Goal: Information Seeking & Learning: Learn about a topic

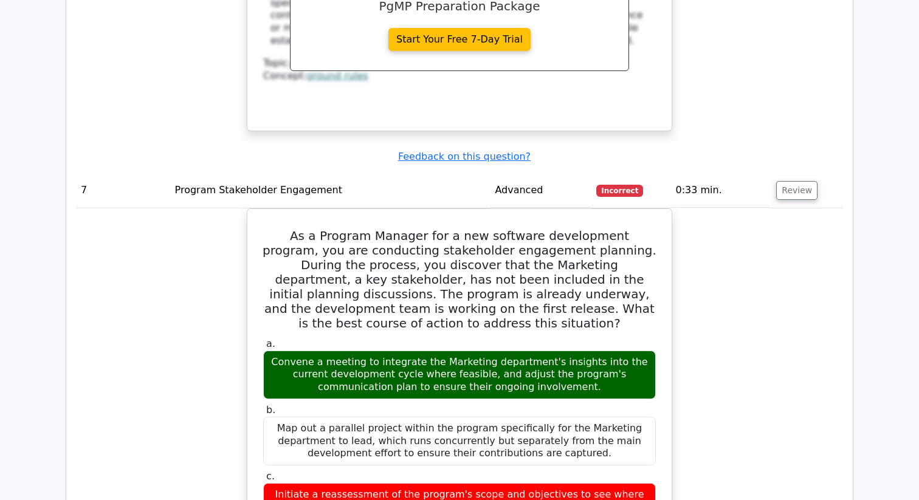
scroll to position [2929, 0]
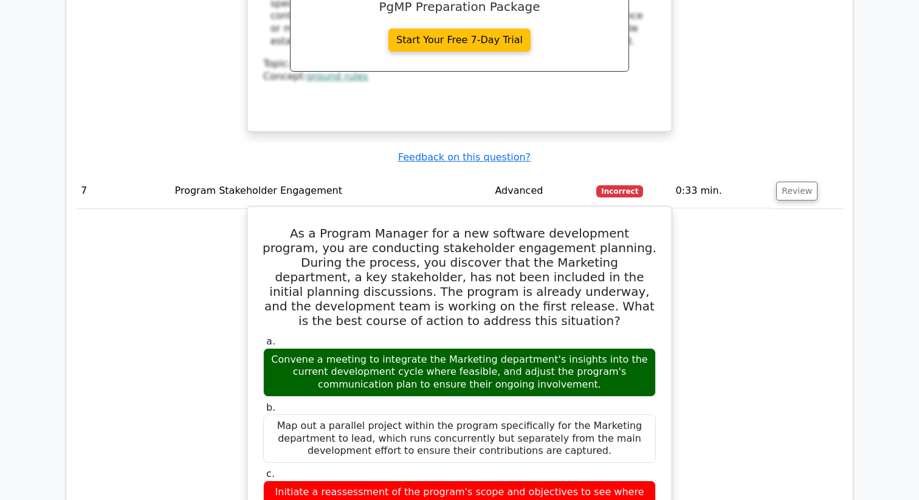
drag, startPoint x: 269, startPoint y: 144, endPoint x: 573, endPoint y: 480, distance: 452.9
copy div "As a Program Manager for a new software development program, you are conducting…"
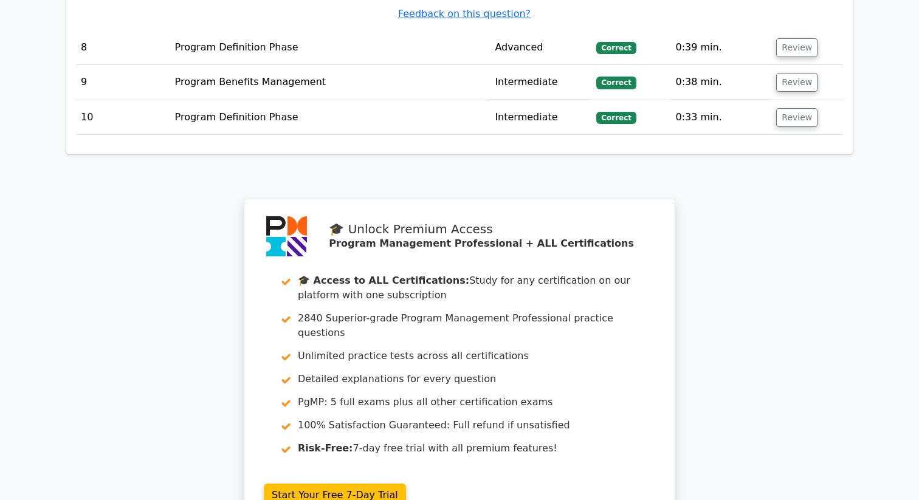
scroll to position [3920, 0]
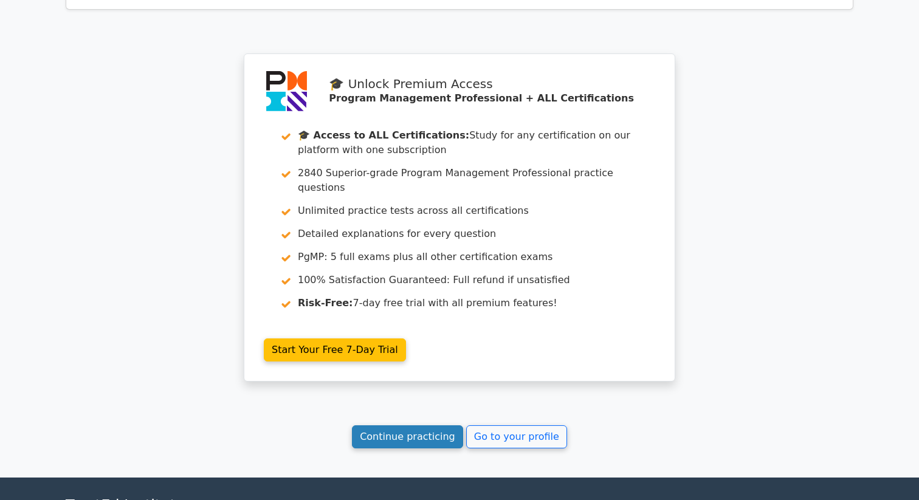
click at [424, 425] on link "Continue practicing" at bounding box center [407, 436] width 111 height 23
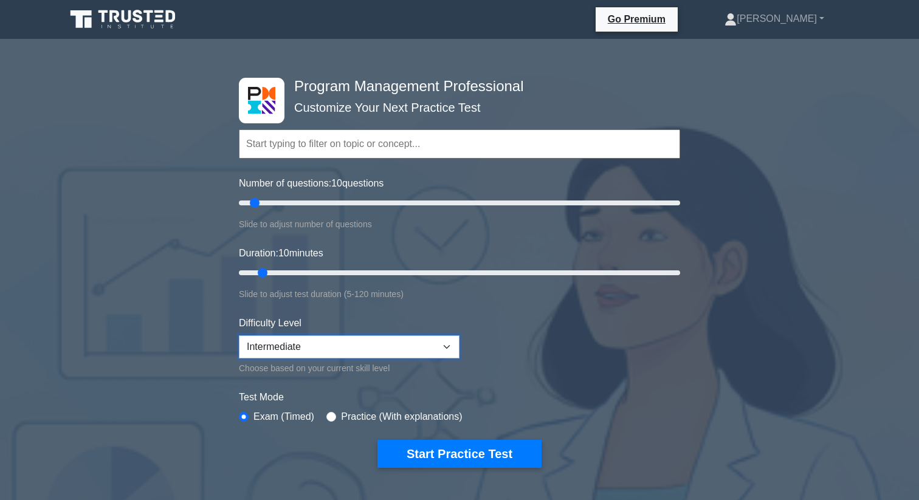
click at [423, 340] on select "Beginner Intermediate Expert" at bounding box center [349, 346] width 221 height 23
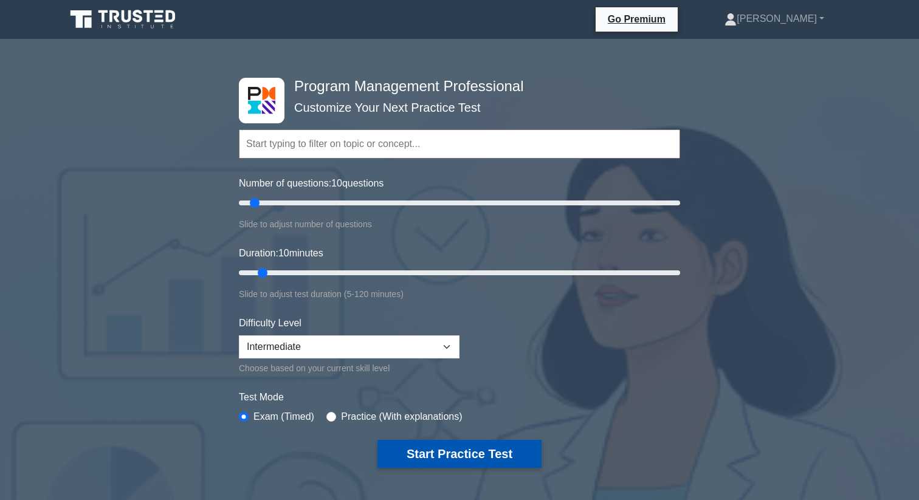
click at [442, 449] on button "Start Practice Test" at bounding box center [459, 454] width 164 height 28
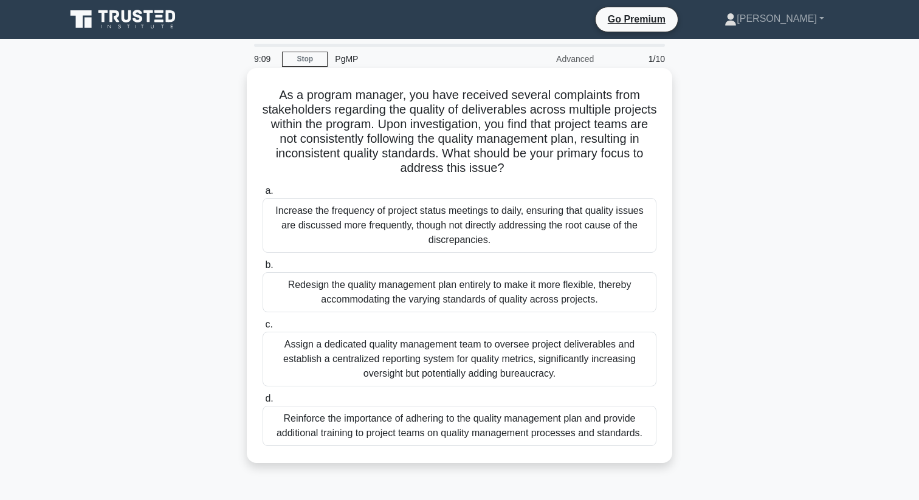
click at [340, 428] on div "Reinforce the importance of adhering to the quality management plan and provide…" at bounding box center [459, 426] width 394 height 40
click at [262, 403] on input "d. Reinforce the importance of adhering to the quality management plan and prov…" at bounding box center [262, 399] width 0 height 8
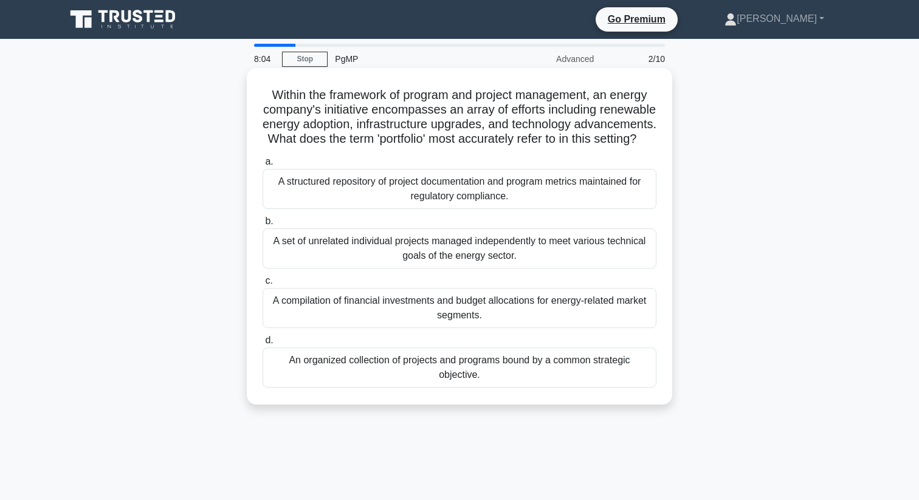
click at [346, 368] on div "An organized collection of projects and programs bound by a common strategic ob…" at bounding box center [459, 368] width 394 height 40
click at [262, 344] on input "d. An organized collection of projects and programs bound by a common strategic…" at bounding box center [262, 341] width 0 height 8
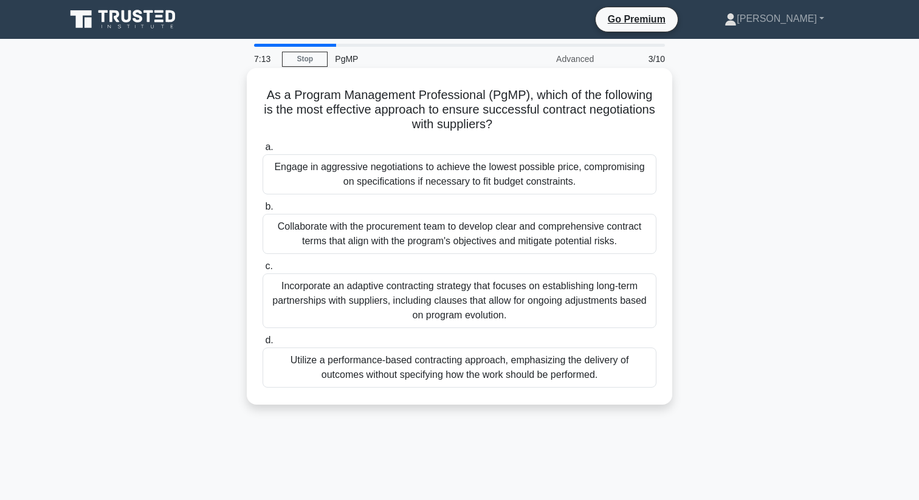
click at [326, 299] on div "Incorporate an adaptive contracting strategy that focuses on establishing long-…" at bounding box center [459, 300] width 394 height 55
click at [262, 270] on input "c. Incorporate an adaptive contracting strategy that focuses on establishing lo…" at bounding box center [262, 266] width 0 height 8
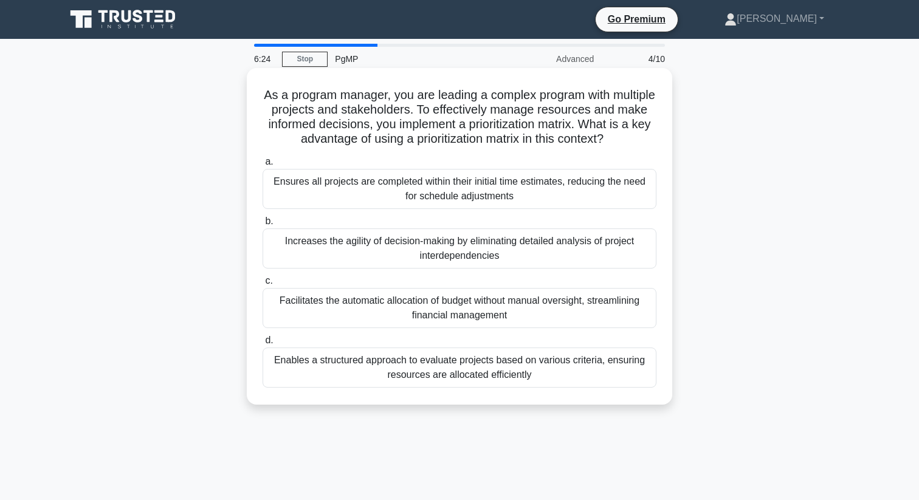
click at [344, 369] on div "Enables a structured approach to evaluate projects based on various criteria, e…" at bounding box center [459, 368] width 394 height 40
click at [262, 344] on input "d. Enables a structured approach to evaluate projects based on various criteria…" at bounding box center [262, 341] width 0 height 8
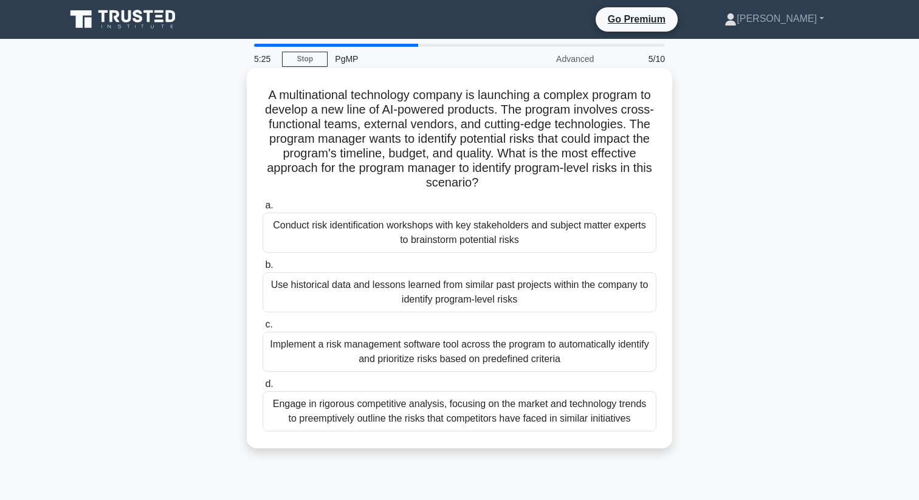
click at [330, 416] on div "Engage in rigorous competitive analysis, focusing on the market and technology …" at bounding box center [459, 411] width 394 height 40
click at [262, 388] on input "d. Engage in rigorous competitive analysis, focusing on the market and technolo…" at bounding box center [262, 384] width 0 height 8
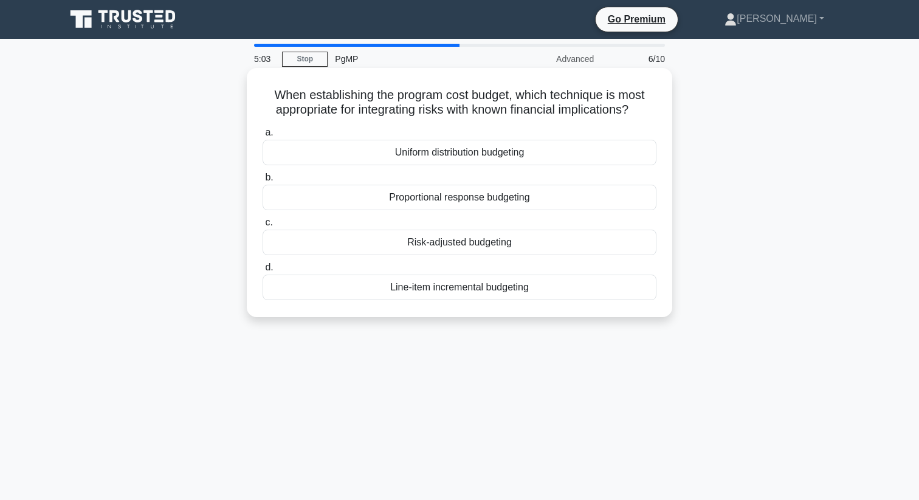
click at [426, 244] on div "Risk-adjusted budgeting" at bounding box center [459, 243] width 394 height 26
click at [262, 227] on input "c. Risk-adjusted budgeting" at bounding box center [262, 223] width 0 height 8
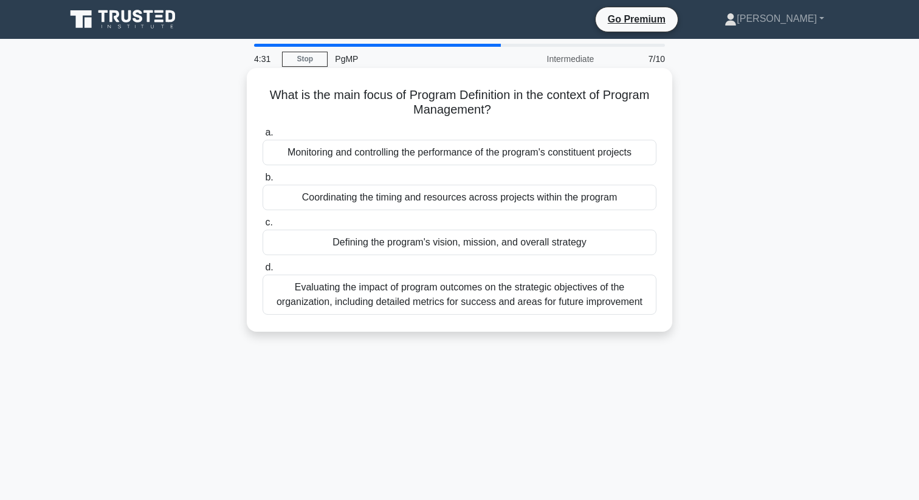
click at [308, 244] on div "Defining the program's vision, mission, and overall strategy" at bounding box center [459, 243] width 394 height 26
click at [262, 227] on input "c. Defining the program's vision, mission, and overall strategy" at bounding box center [262, 223] width 0 height 8
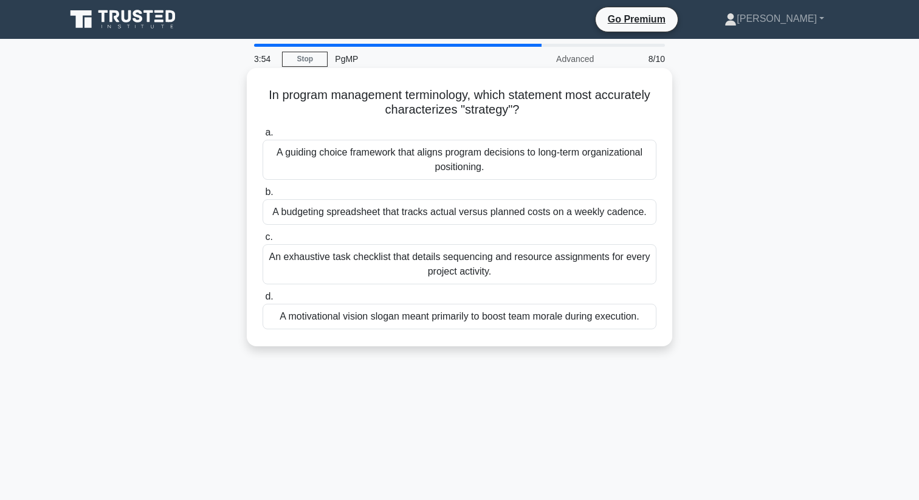
click at [309, 166] on div "A guiding choice framework that aligns program decisions to long-term organizat…" at bounding box center [459, 160] width 394 height 40
click at [262, 137] on input "a. A guiding choice framework that aligns program decisions to long-term organi…" at bounding box center [262, 133] width 0 height 8
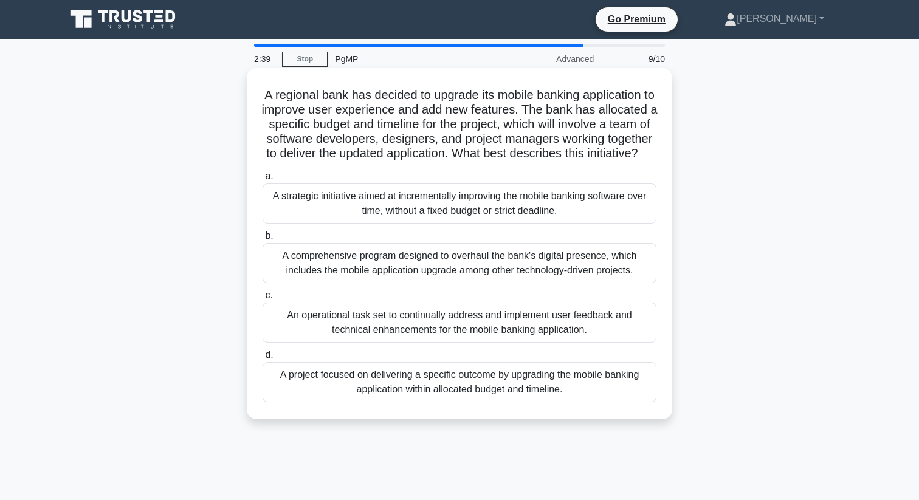
click at [402, 391] on div "A project focused on delivering a specific outcome by upgrading the mobile bank…" at bounding box center [459, 382] width 394 height 40
click at [262, 359] on input "d. A project focused on delivering a specific outcome by upgrading the mobile b…" at bounding box center [262, 355] width 0 height 8
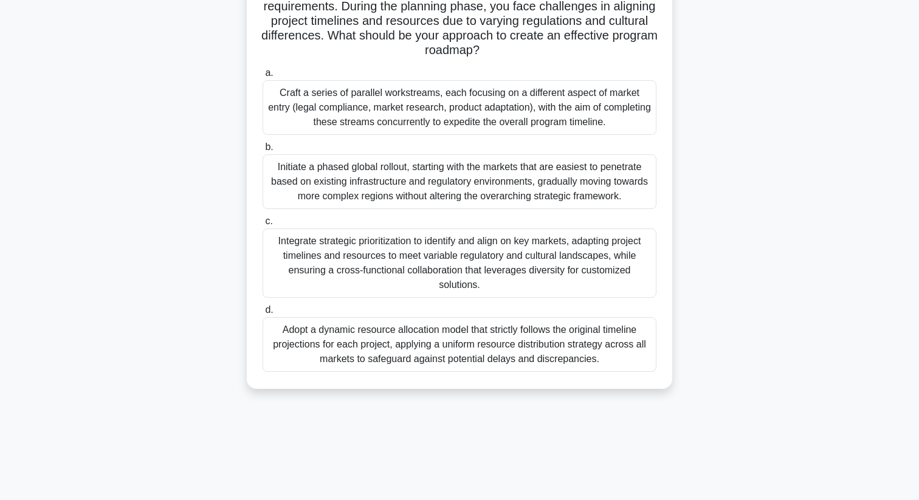
scroll to position [152, 0]
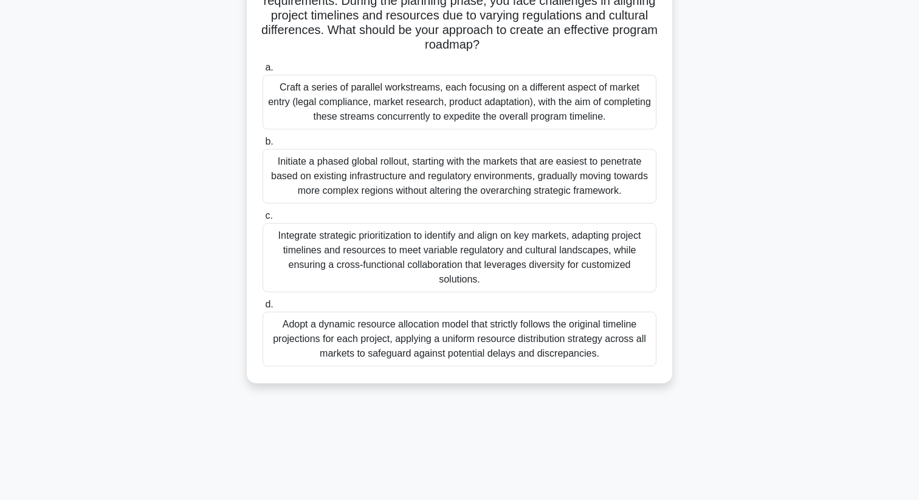
click at [306, 265] on div "Integrate strategic prioritization to identify and align on key markets, adapti…" at bounding box center [459, 257] width 394 height 69
click at [262, 220] on input "c. Integrate strategic prioritization to identify and align on key markets, ada…" at bounding box center [262, 216] width 0 height 8
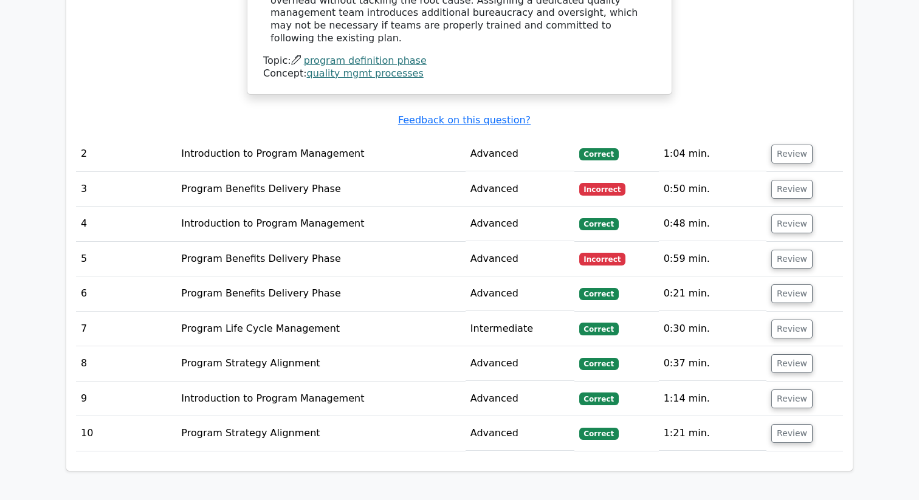
scroll to position [1611, 0]
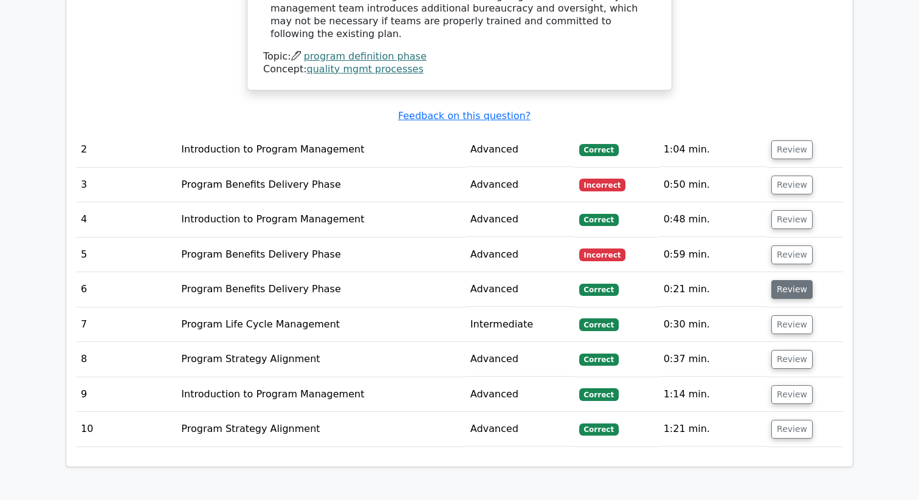
click at [786, 280] on button "Review" at bounding box center [791, 289] width 41 height 19
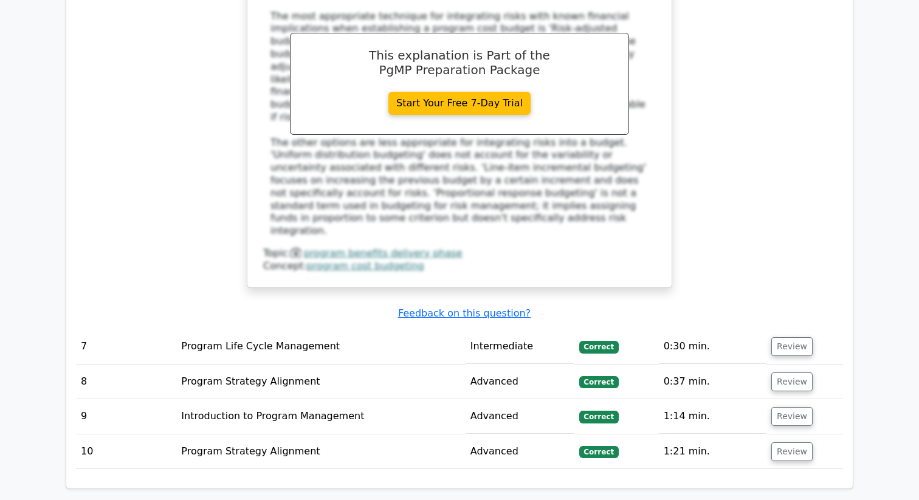
scroll to position [2196, 0]
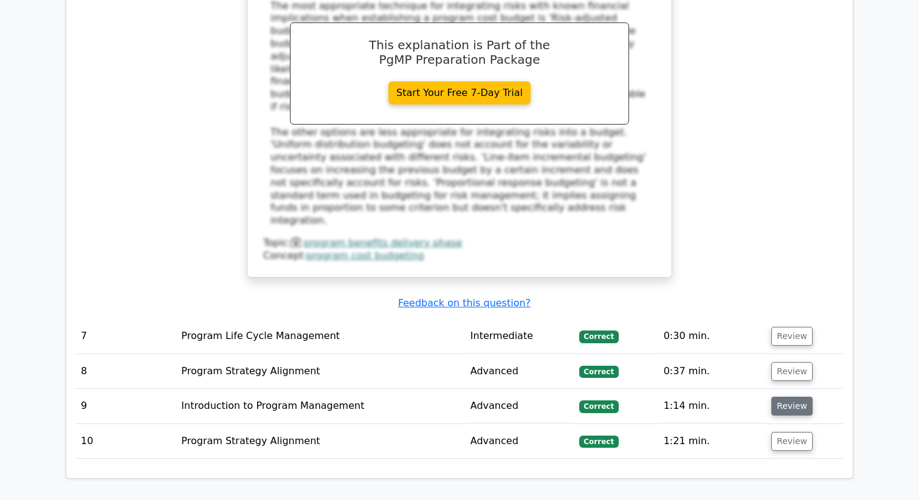
click at [783, 397] on button "Review" at bounding box center [791, 406] width 41 height 19
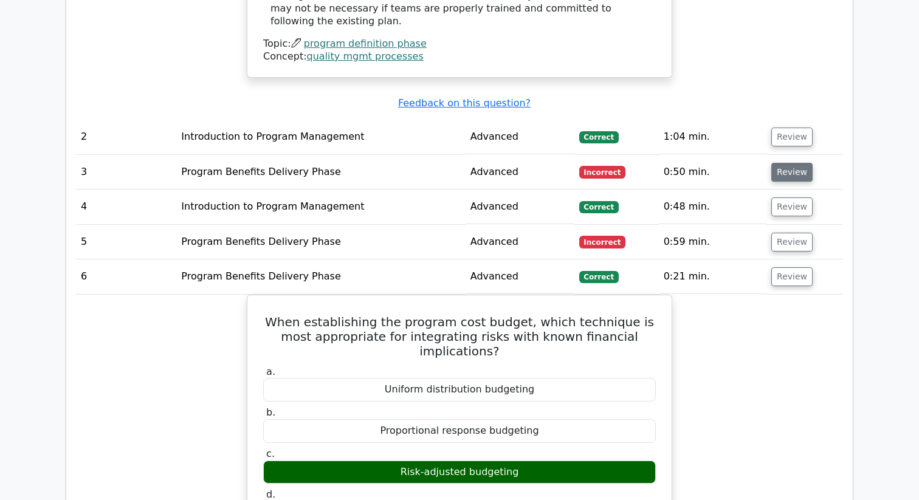
scroll to position [1617, 0]
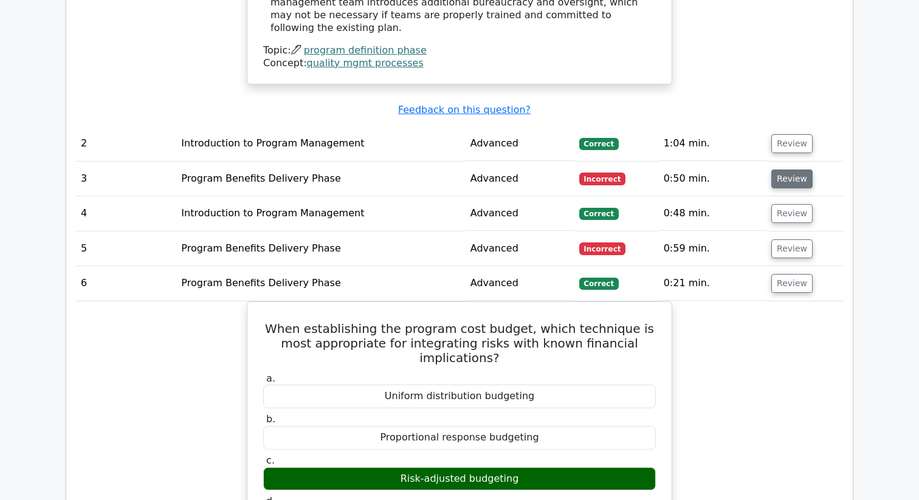
click at [796, 169] on button "Review" at bounding box center [791, 178] width 41 height 19
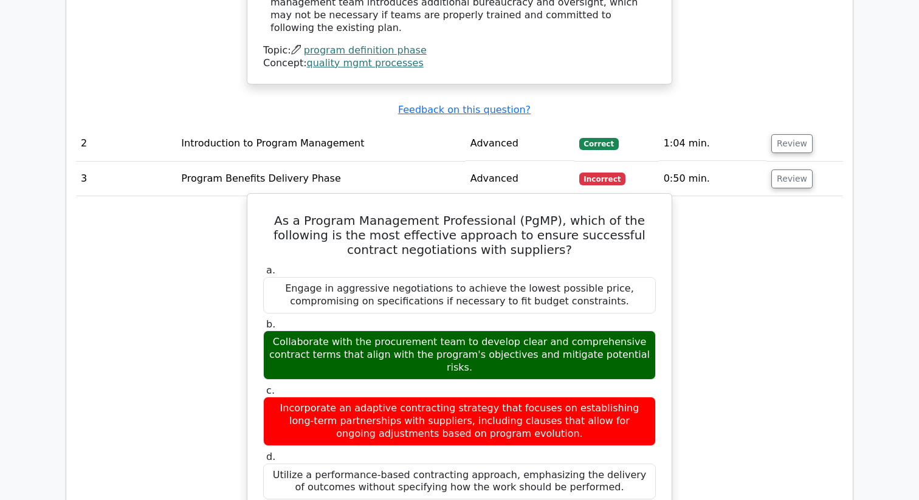
click at [575, 330] on div "Collaborate with the procurement team to develop clear and comprehensive contra…" at bounding box center [459, 354] width 392 height 49
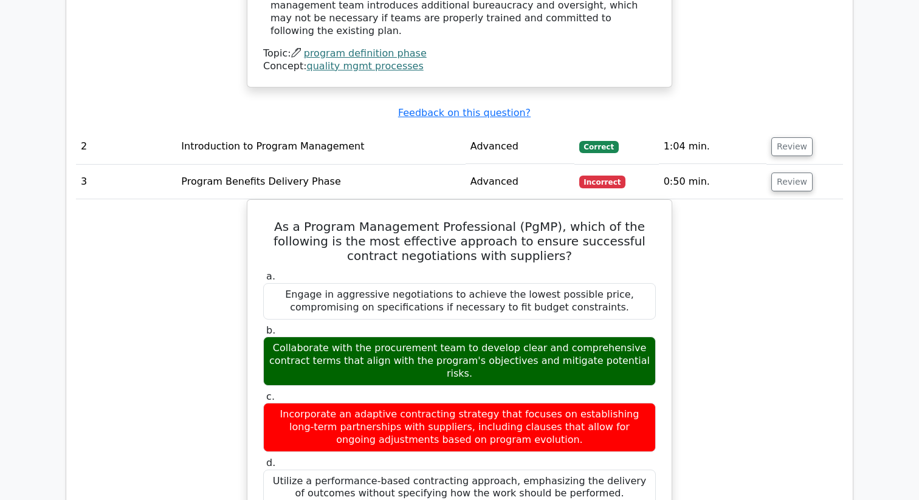
click at [567, 309] on div at bounding box center [567, 309] width 0 height 0
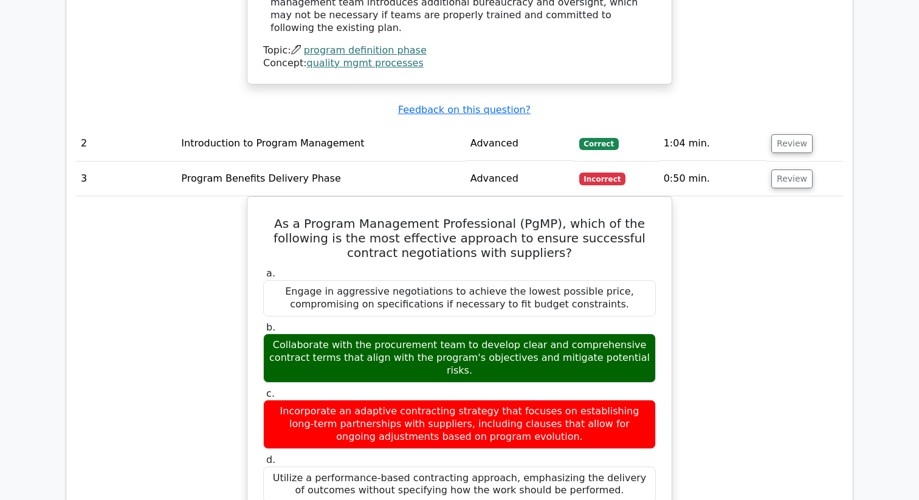
click at [179, 380] on div "As a Program Management Professional (PgMP), which of the following is the most…" at bounding box center [459, 472] width 767 height 553
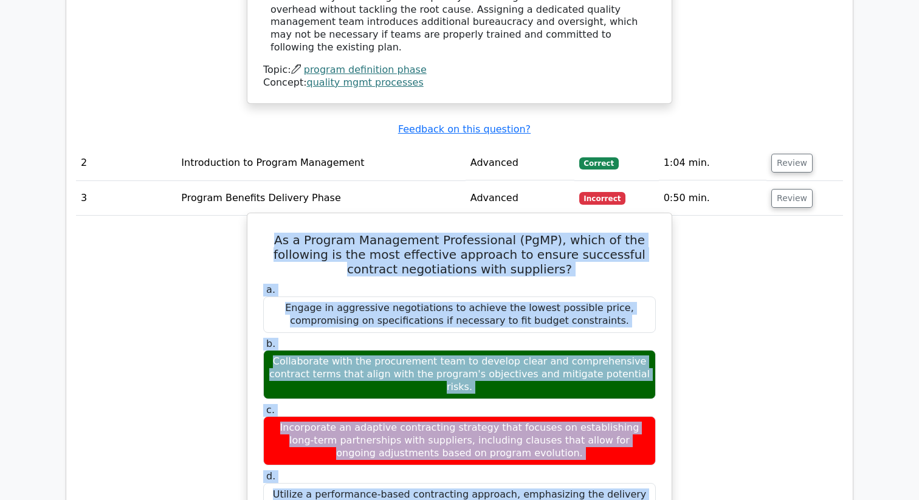
scroll to position [1598, 0]
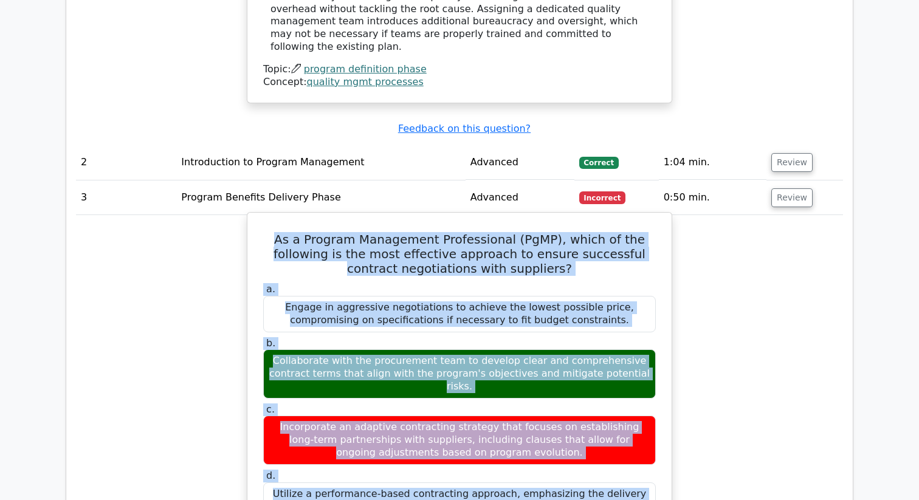
drag, startPoint x: 263, startPoint y: 199, endPoint x: 603, endPoint y: 458, distance: 427.3
click at [603, 457] on div "As a Program Management Professional (PgMP), which of the following is the most…" at bounding box center [459, 481] width 414 height 528
copy div "As a Program Management Professional (PgMP), which of the following is the most…"
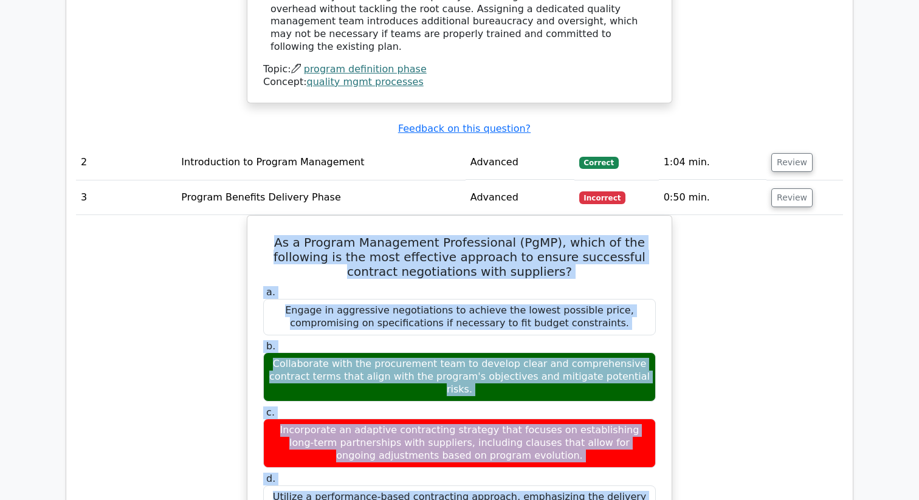
click at [231, 378] on div "As a Program Management Professional (PgMP), which of the following is the most…" at bounding box center [459, 491] width 767 height 553
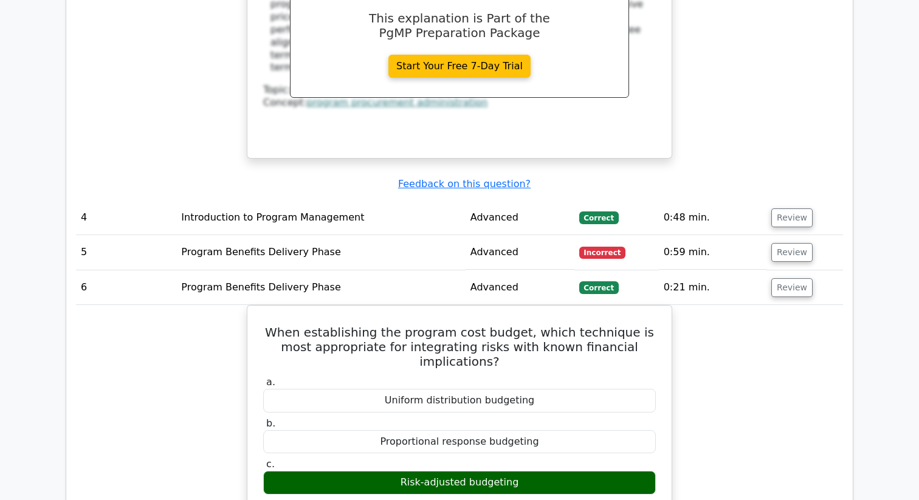
scroll to position [2226, 0]
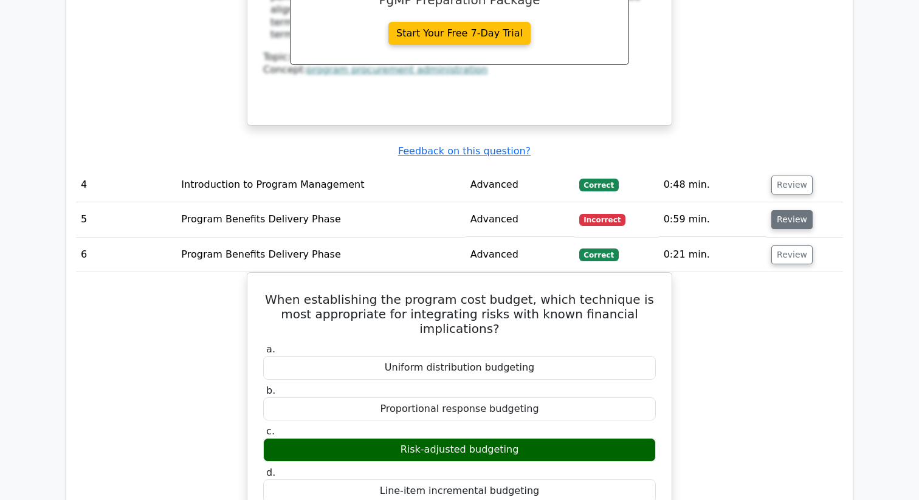
click at [785, 210] on button "Review" at bounding box center [791, 219] width 41 height 19
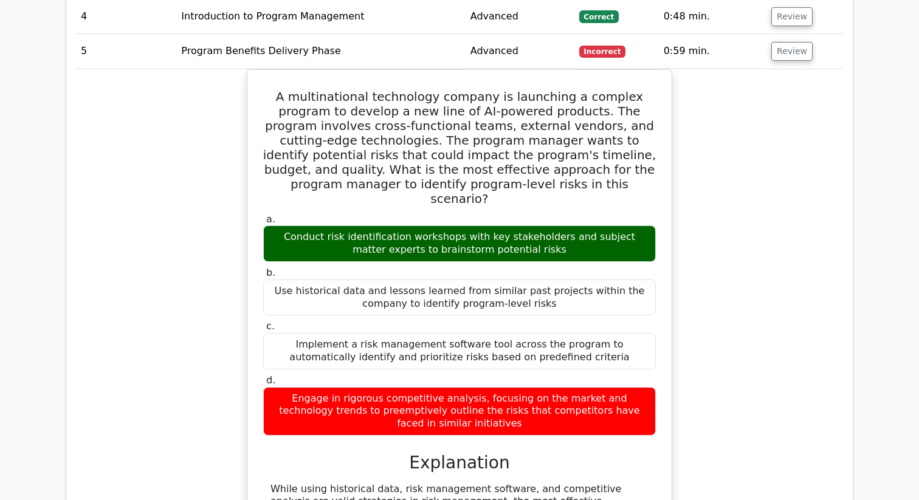
scroll to position [2393, 0]
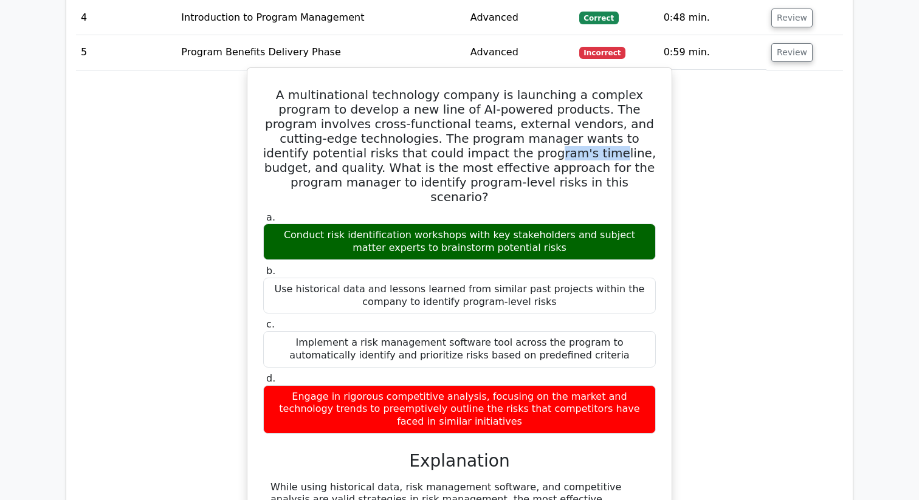
drag, startPoint x: 304, startPoint y: 101, endPoint x: 360, endPoint y: 104, distance: 55.4
click at [360, 104] on h5 "A multinational technology company is launching a complex program to develop a …" at bounding box center [459, 145] width 395 height 117
click at [339, 92] on h5 "A multinational technology company is launching a complex program to develop a …" at bounding box center [459, 145] width 395 height 117
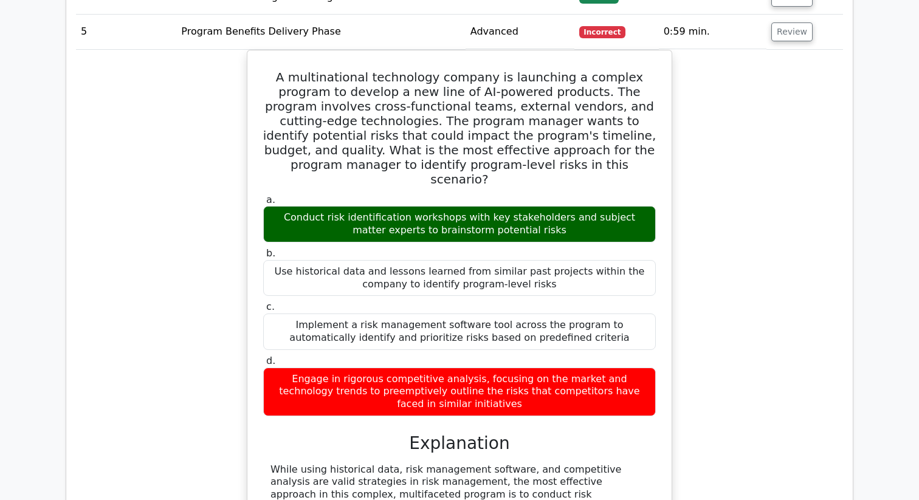
scroll to position [2418, 0]
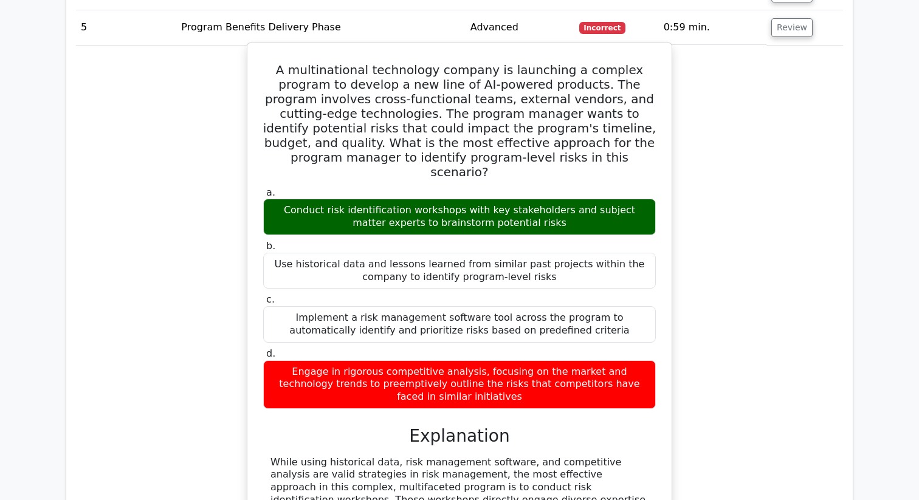
click at [337, 360] on div "Engage in rigorous competitive analysis, focusing on the market and technology …" at bounding box center [459, 384] width 392 height 49
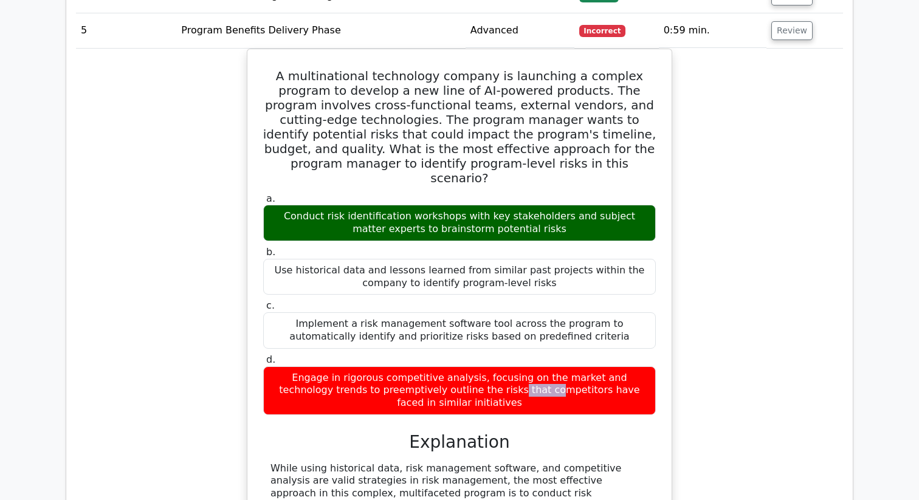
click at [329, 282] on div at bounding box center [329, 282] width 0 height 0
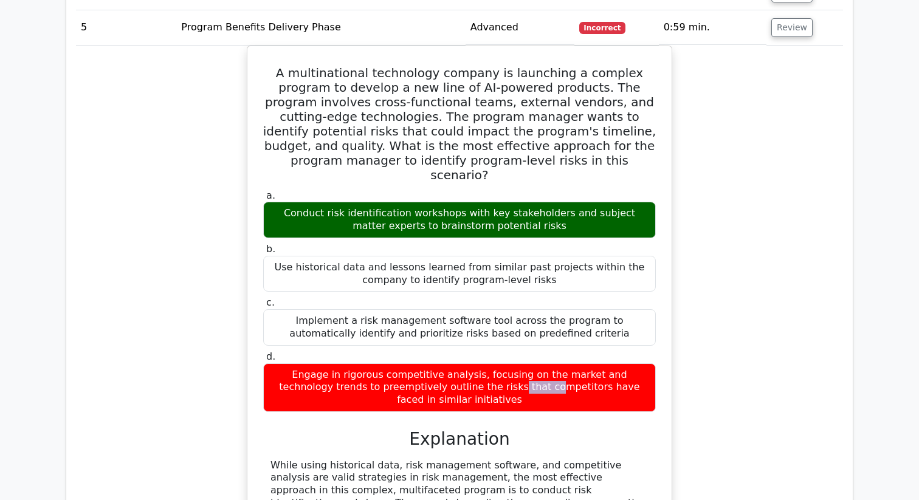
click at [209, 238] on div "A multinational technology company is launching a complex program to develop a …" at bounding box center [459, 348] width 767 height 605
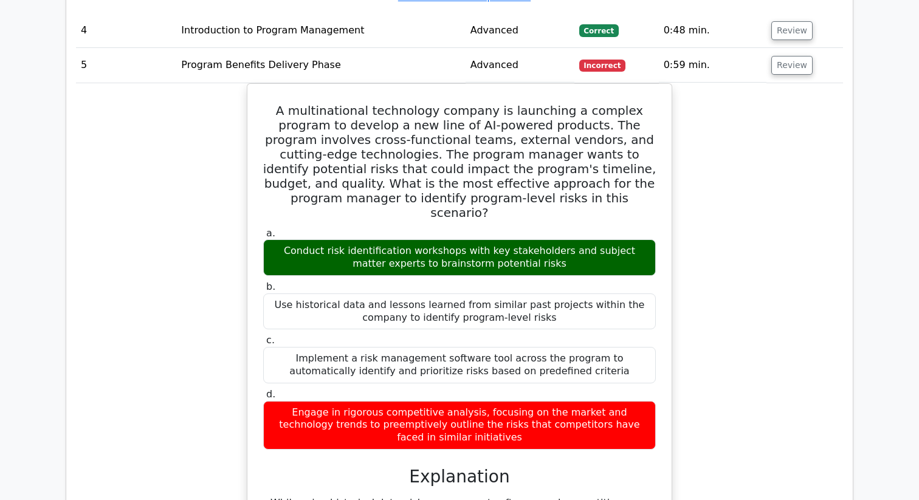
scroll to position [2360, 0]
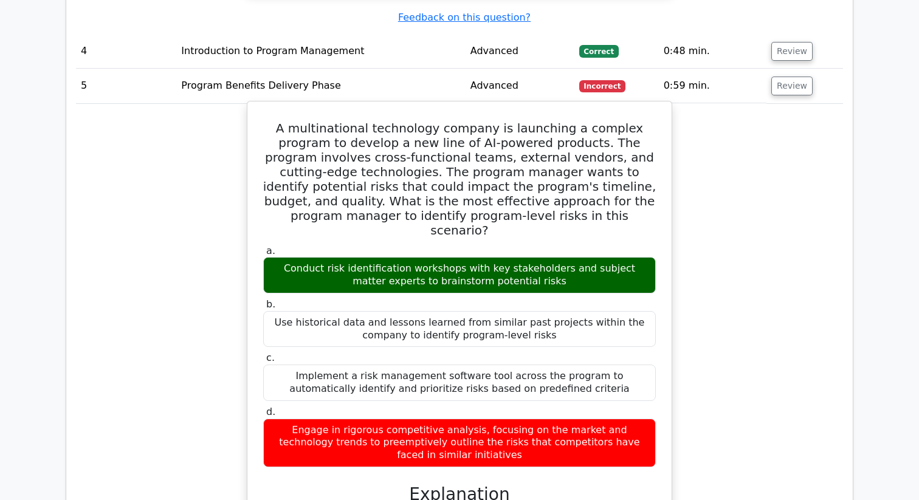
drag, startPoint x: 264, startPoint y: 77, endPoint x: 595, endPoint y: 384, distance: 451.4
click at [595, 384] on div "A multinational technology company is launching a complex program to develop a …" at bounding box center [459, 396] width 414 height 580
copy div "A multinational technology company is launching a complex program to develop a …"
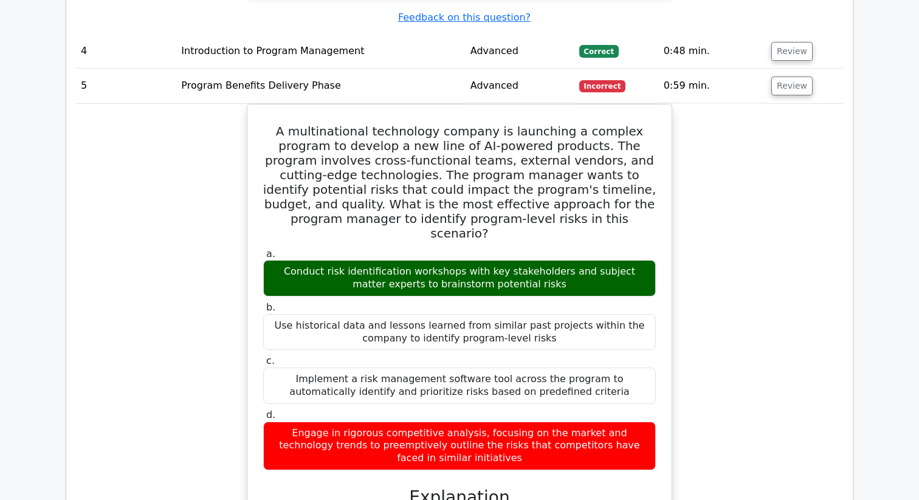
click at [200, 301] on div "A multinational technology company is launching a complex program to develop a …" at bounding box center [459, 406] width 767 height 605
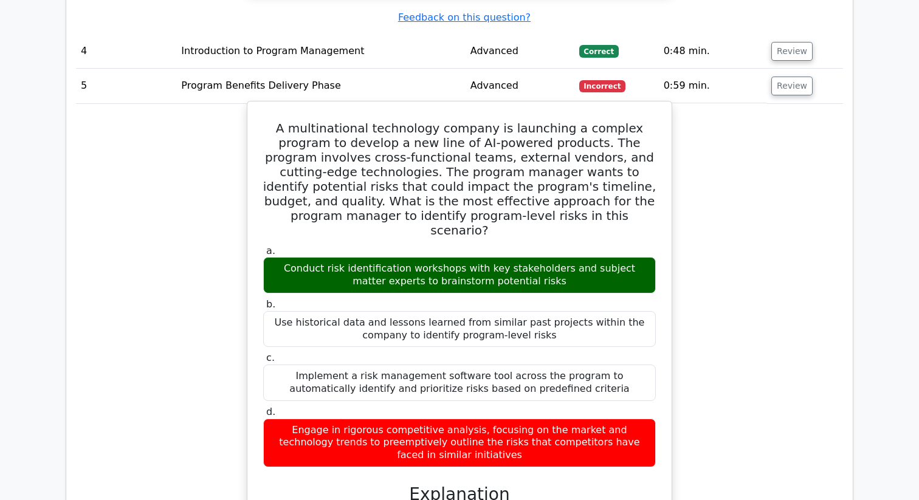
click at [349, 419] on div "Engage in rigorous competitive analysis, focusing on the market and technology …" at bounding box center [459, 443] width 392 height 49
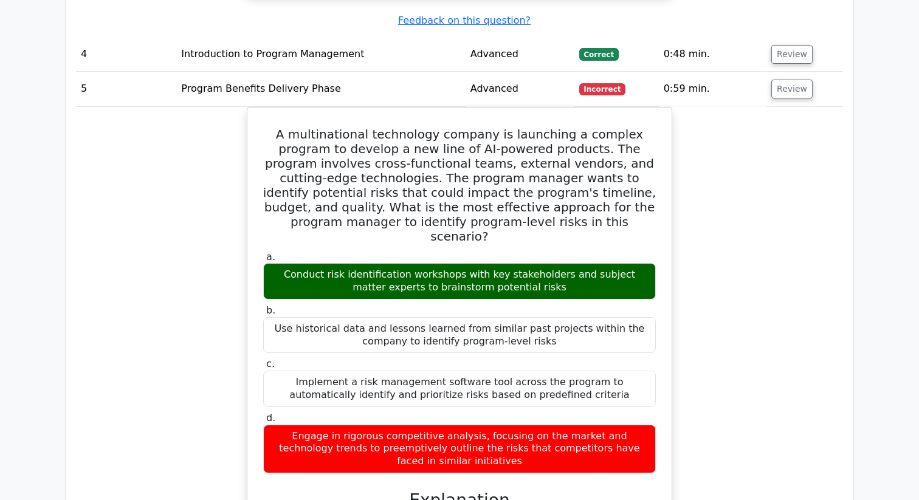
click at [341, 353] on div at bounding box center [341, 353] width 0 height 0
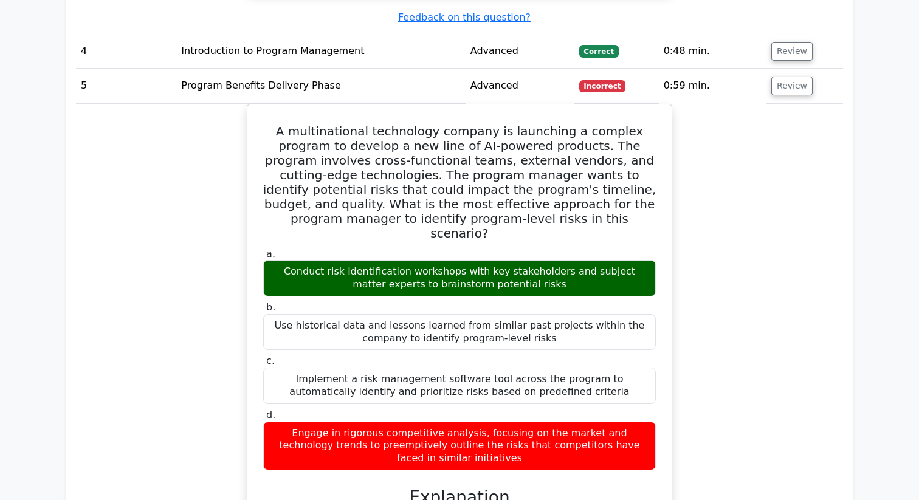
click at [224, 318] on div "A multinational technology company is launching a complex program to develop a …" at bounding box center [459, 406] width 767 height 605
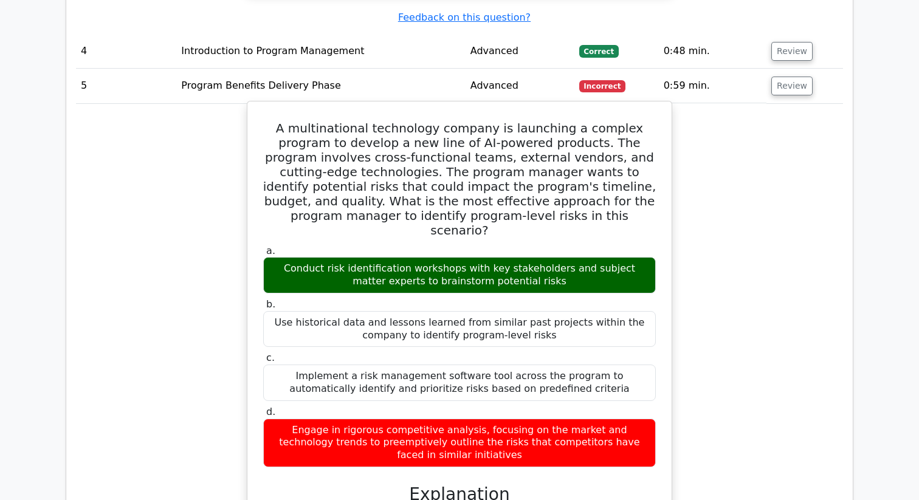
click at [406, 419] on div "Engage in rigorous competitive analysis, focusing on the market and technology …" at bounding box center [459, 443] width 392 height 49
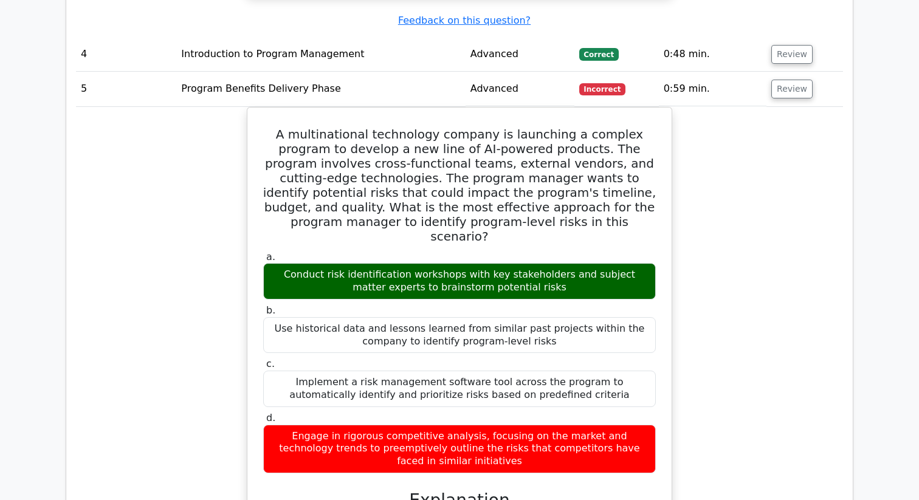
click at [398, 382] on div at bounding box center [398, 382] width 0 height 0
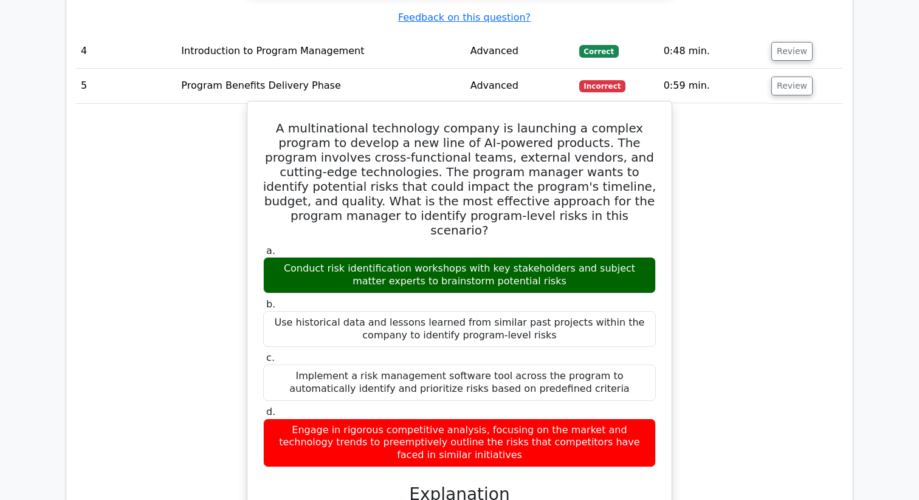
click at [351, 419] on div "Engage in rigorous competitive analysis, focusing on the market and technology …" at bounding box center [459, 443] width 392 height 49
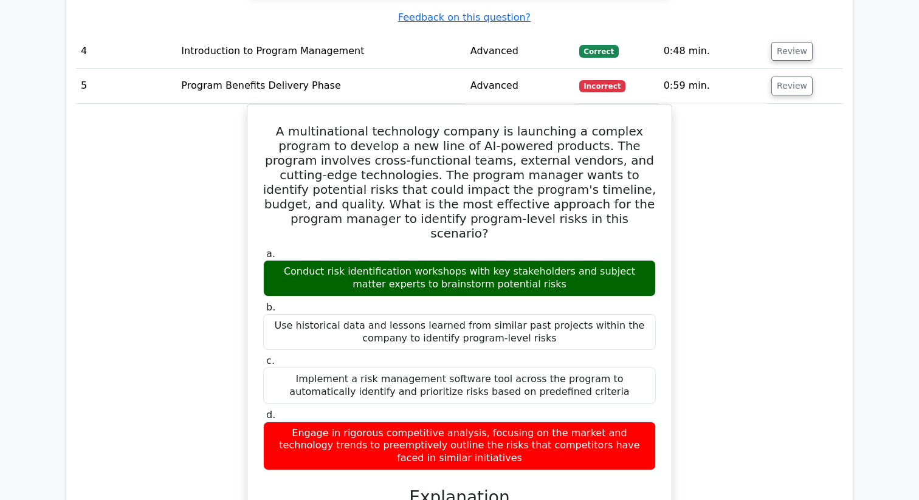
click at [210, 297] on div "A multinational technology company is launching a complex program to develop a …" at bounding box center [459, 406] width 767 height 605
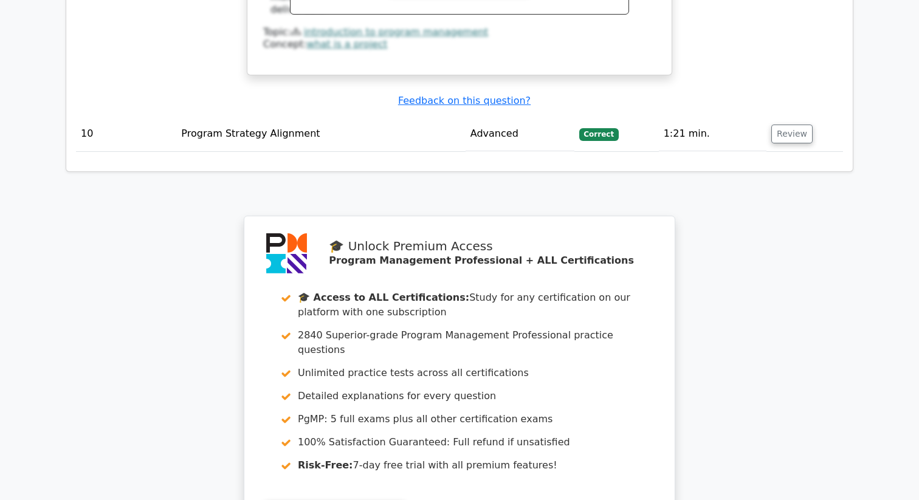
scroll to position [4329, 0]
